Goal: Information Seeking & Learning: Learn about a topic

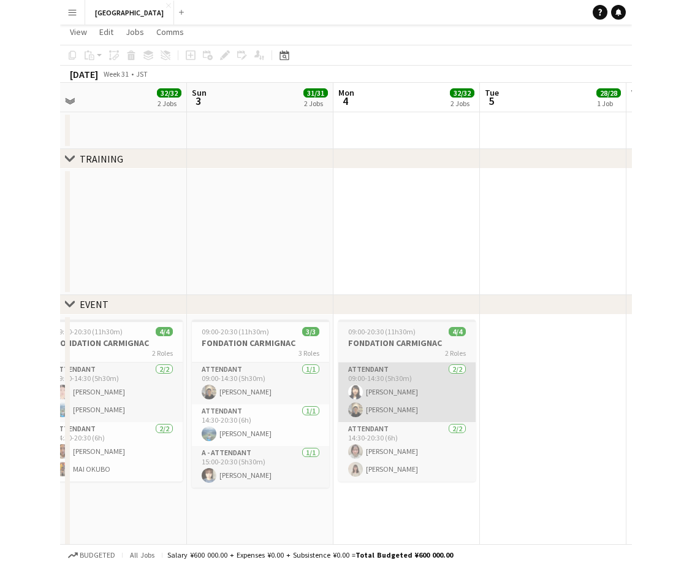
scroll to position [0, 296]
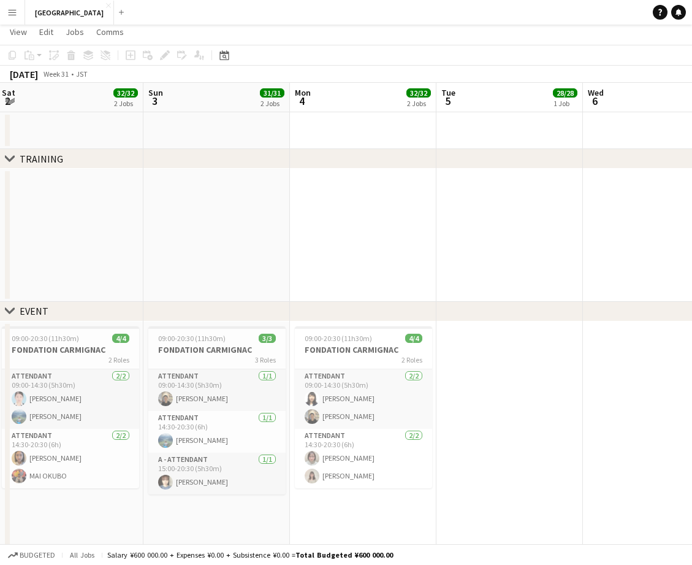
click at [17, 8] on button "Menu" at bounding box center [12, 12] width 25 height 25
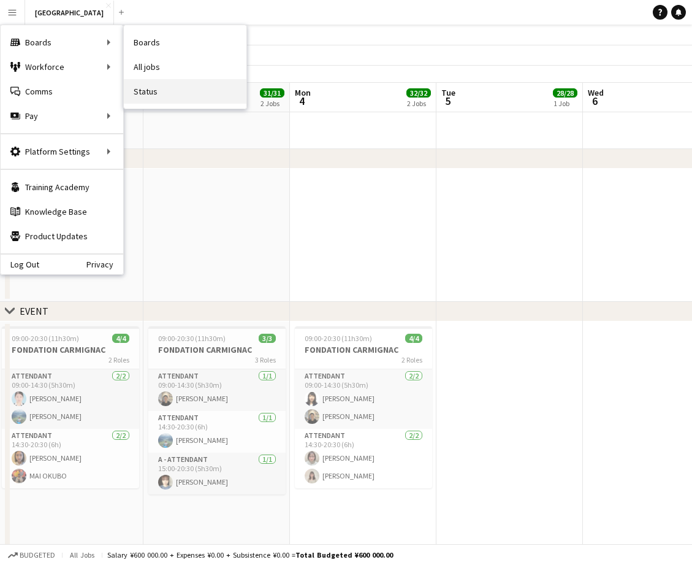
click at [161, 88] on link "Status" at bounding box center [185, 91] width 123 height 25
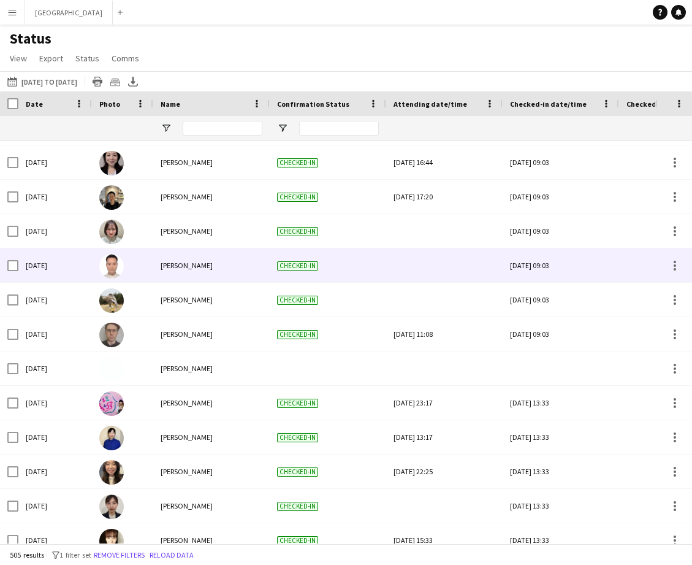
click at [112, 269] on img at bounding box center [111, 266] width 25 height 25
click at [183, 269] on span "[PERSON_NAME]" at bounding box center [187, 265] width 52 height 9
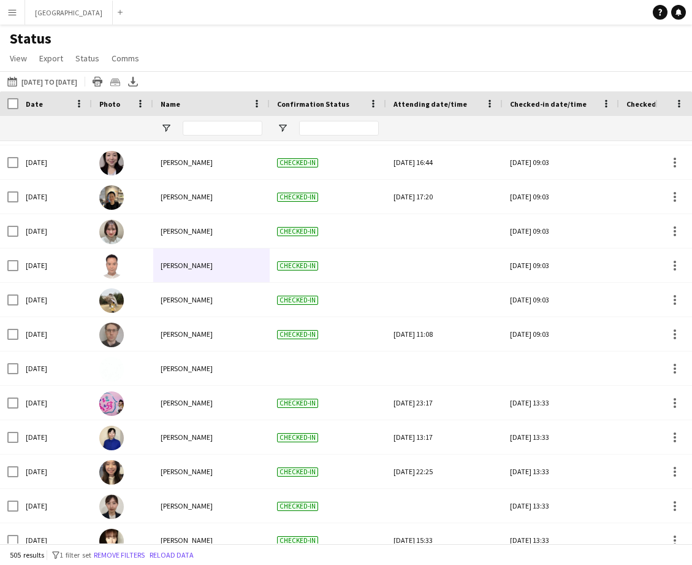
click at [16, 12] on app-icon "Menu" at bounding box center [12, 12] width 10 height 10
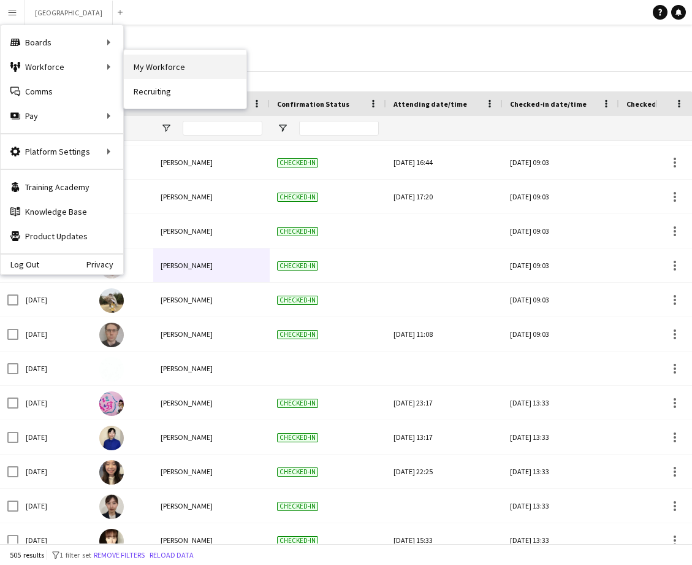
click at [191, 66] on link "My Workforce" at bounding box center [185, 67] width 123 height 25
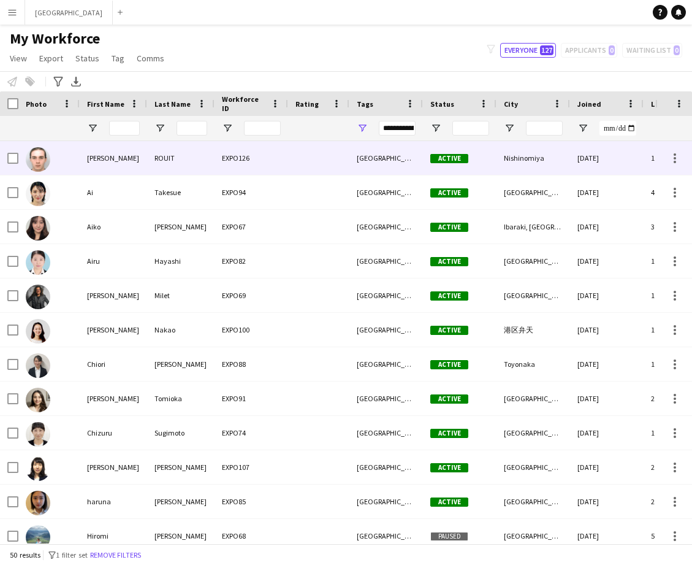
click at [40, 158] on img at bounding box center [38, 159] width 25 height 25
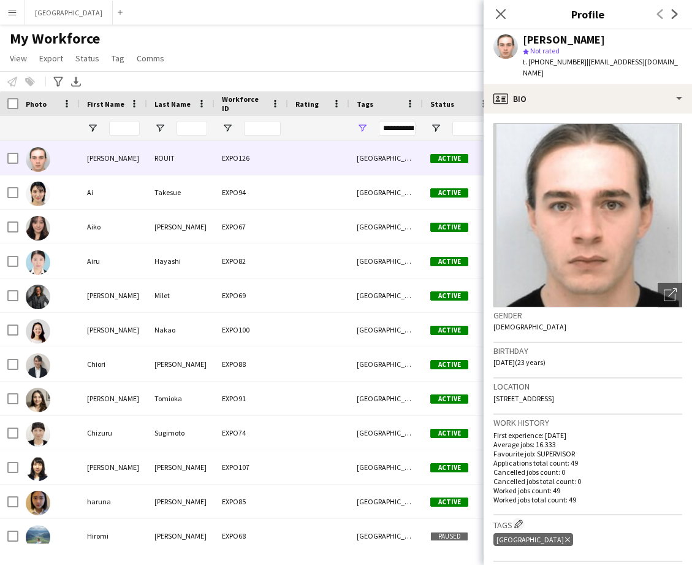
click at [589, 199] on img at bounding box center [588, 215] width 189 height 184
click at [502, 21] on app-icon "Close pop-in" at bounding box center [501, 15] width 18 height 18
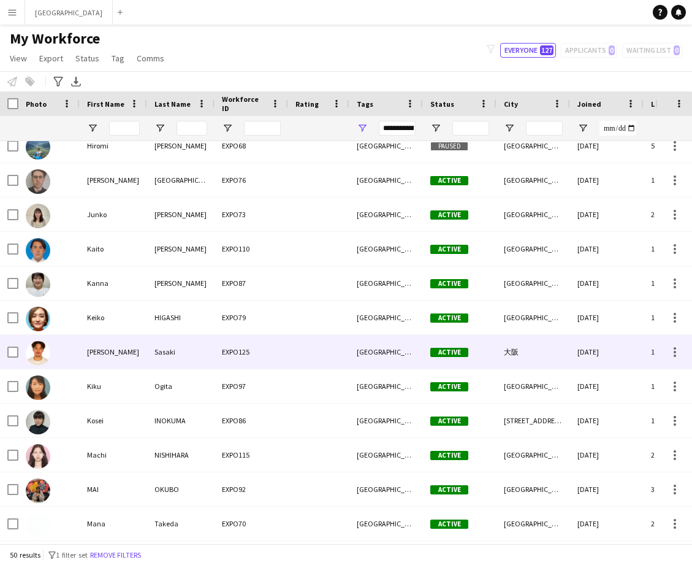
click at [40, 351] on img at bounding box center [38, 353] width 25 height 25
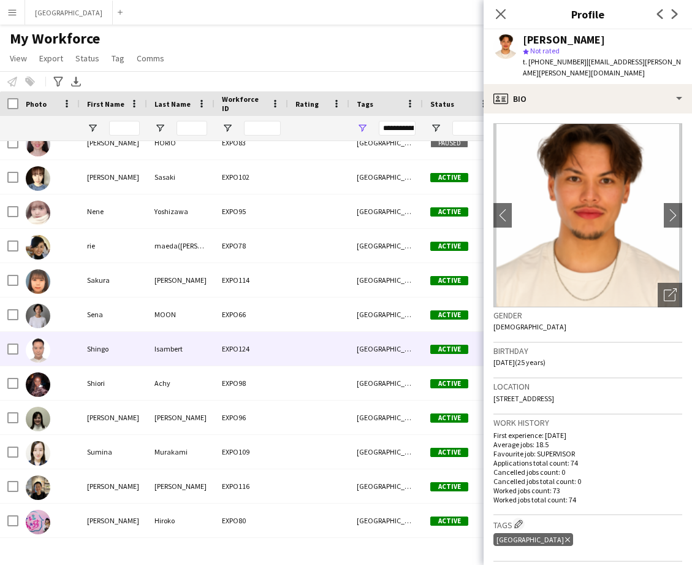
click at [39, 346] on img at bounding box center [38, 350] width 25 height 25
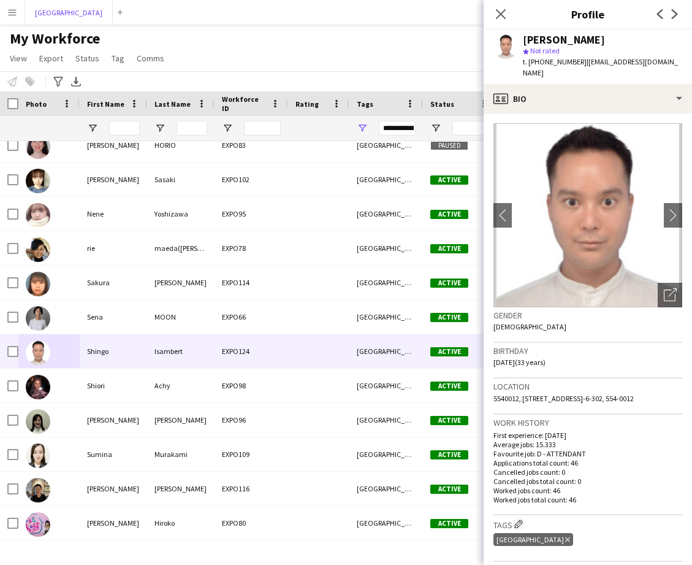
drag, startPoint x: 71, startPoint y: 15, endPoint x: 100, endPoint y: 4, distance: 31.6
click at [71, 15] on button "[GEOGRAPHIC_DATA] Close" at bounding box center [69, 13] width 88 height 24
